Goal: Information Seeking & Learning: Learn about a topic

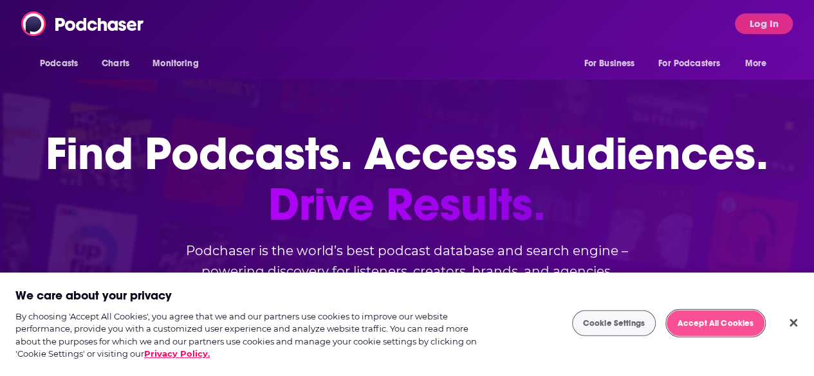
click at [686, 333] on button "Accept All Cookies" at bounding box center [716, 324] width 98 height 26
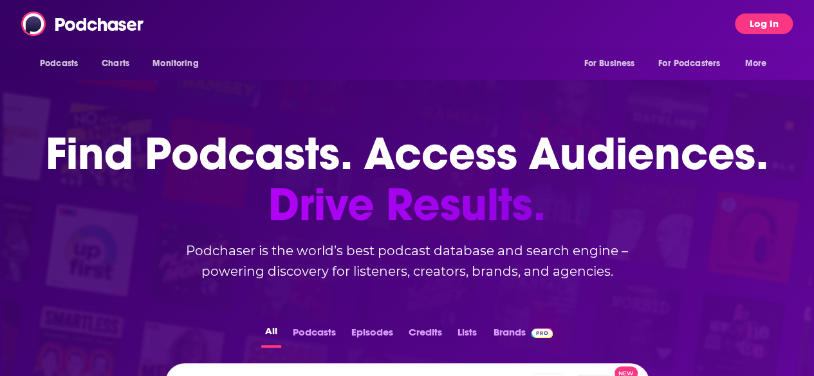
click at [767, 22] on button "Log In" at bounding box center [764, 24] width 58 height 21
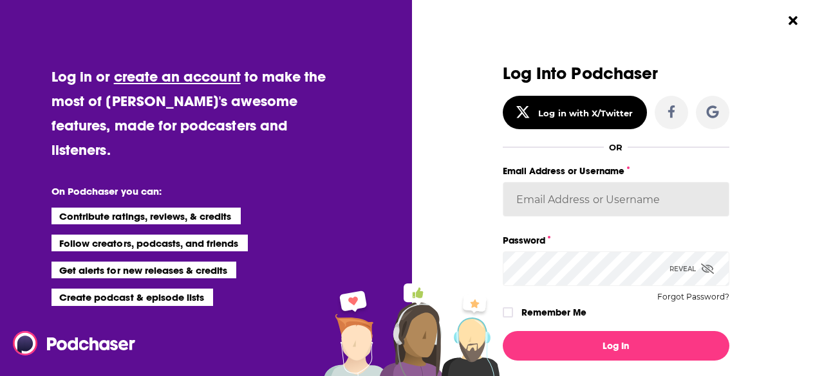
type input "headlandconsultancy"
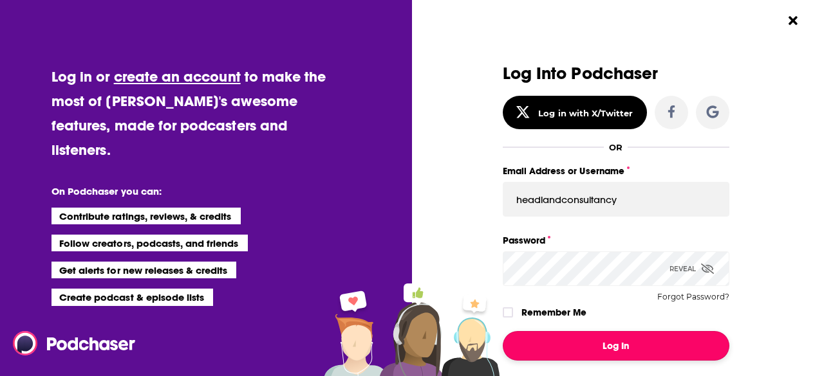
click at [632, 343] on button "Log In" at bounding box center [615, 346] width 226 height 30
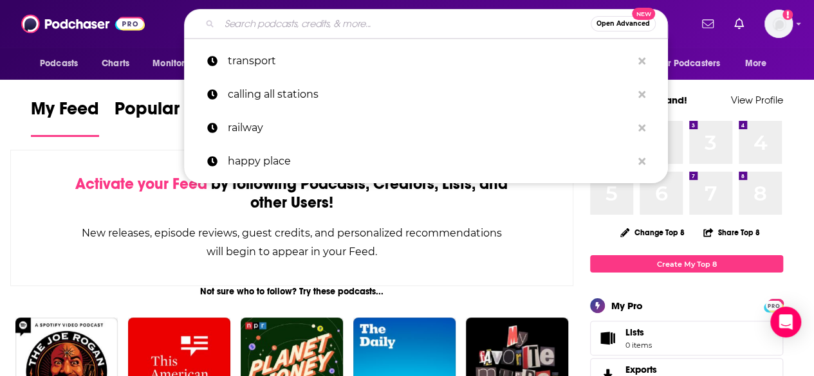
click at [262, 15] on input "Search podcasts, credits, & more..." at bounding box center [404, 24] width 371 height 21
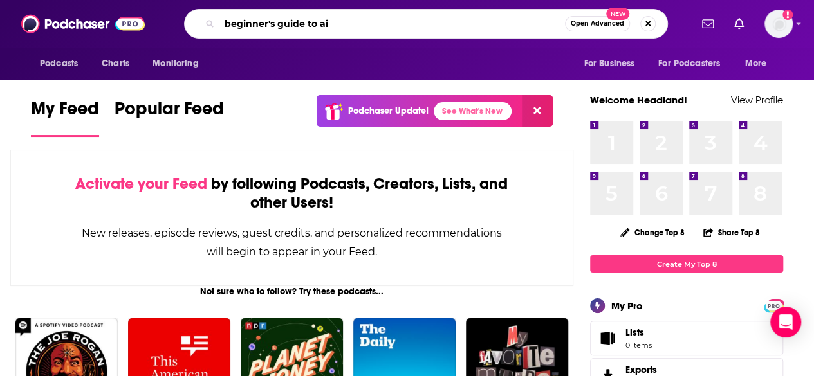
type input "beginner's guide to ai"
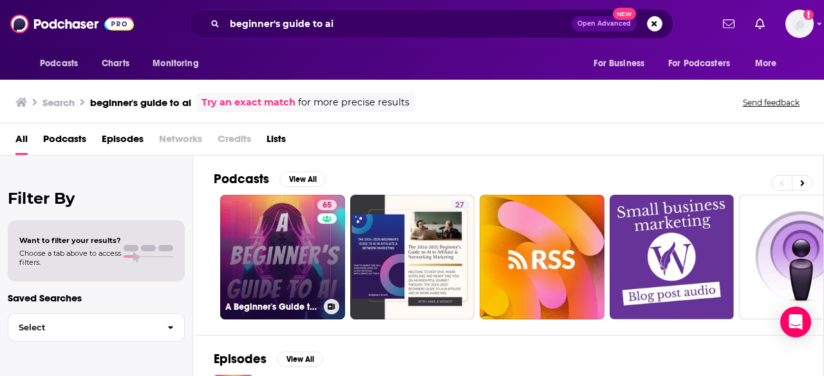
click at [320, 270] on div "65" at bounding box center [328, 249] width 23 height 99
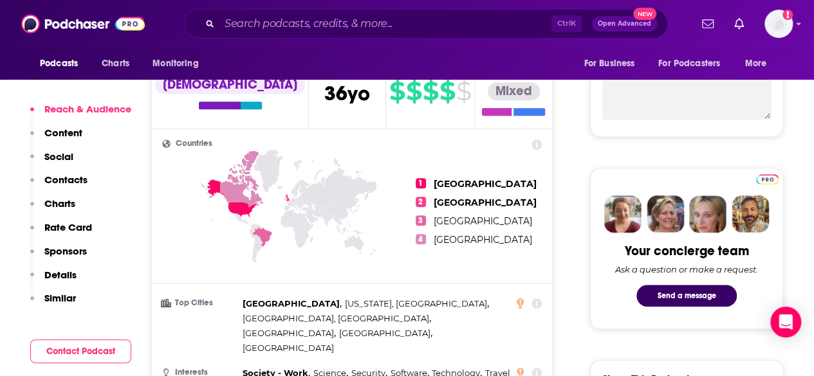
scroll to position [515, 0]
